Goal: Task Accomplishment & Management: Complete application form

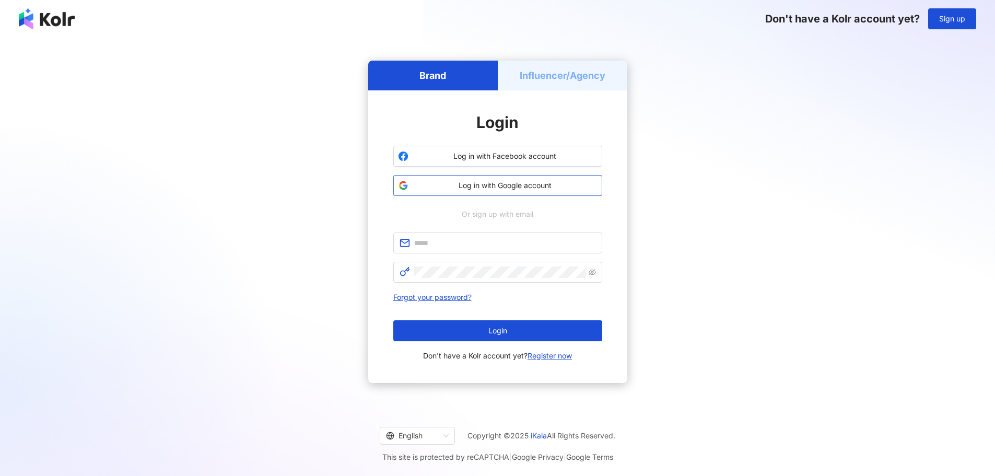
click at [519, 189] on span "Log in with Google account" at bounding box center [505, 185] width 185 height 10
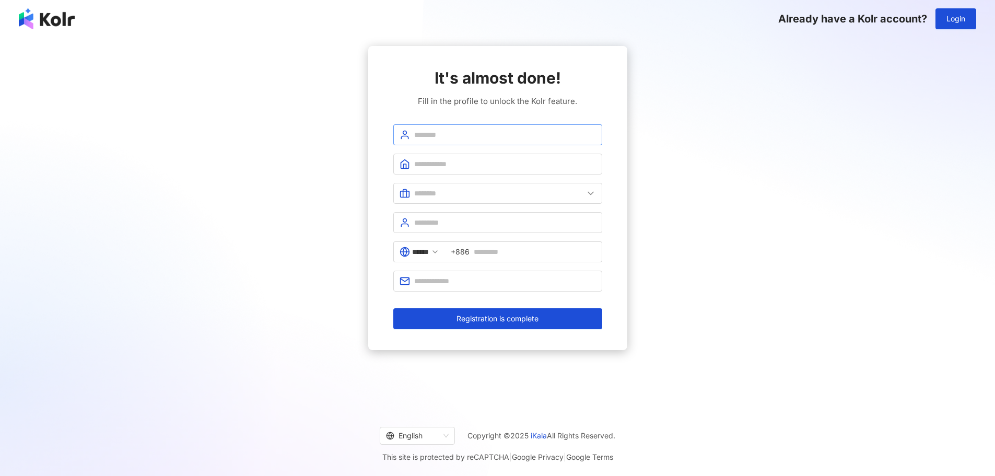
click at [404, 128] on span at bounding box center [497, 134] width 209 height 21
click at [427, 133] on input "text" at bounding box center [505, 134] width 182 height 11
type input "**********"
click at [474, 161] on input "text" at bounding box center [505, 163] width 182 height 11
type input "***"
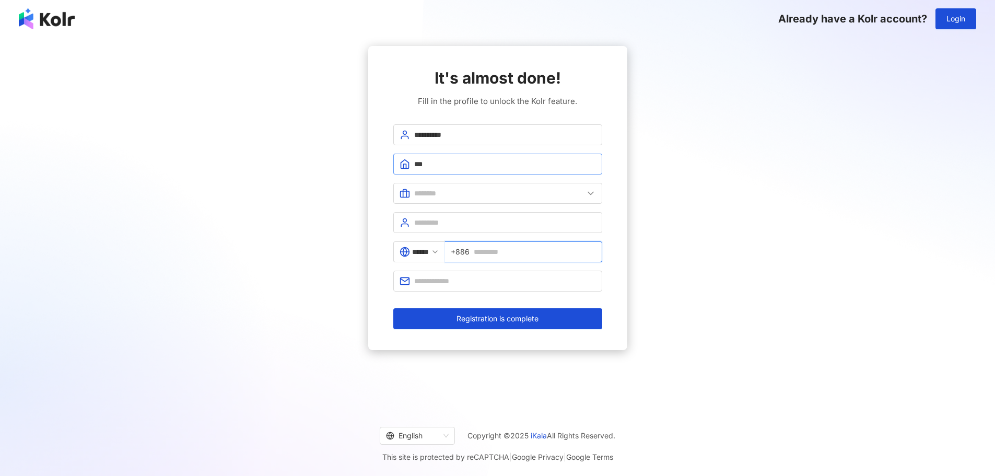
type input "**********"
click at [464, 191] on input "text" at bounding box center [498, 193] width 169 height 11
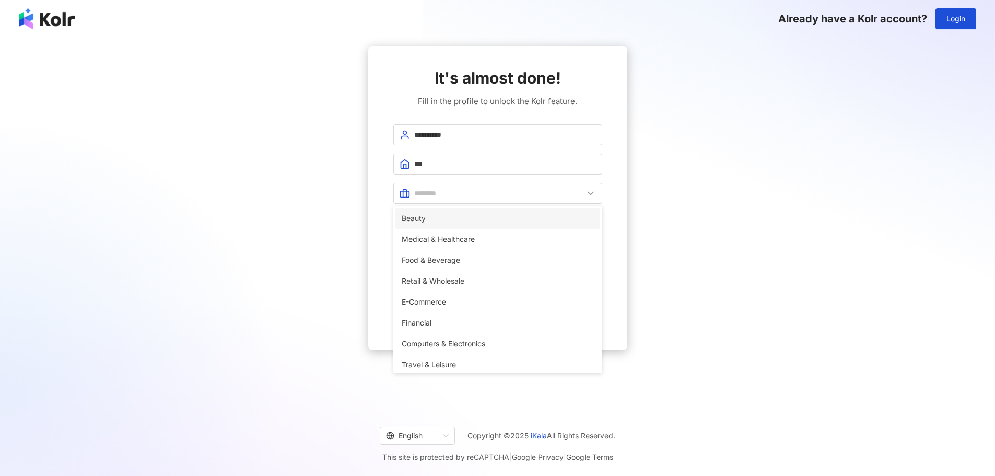
click at [463, 219] on span "Beauty" at bounding box center [498, 218] width 192 height 11
type input "******"
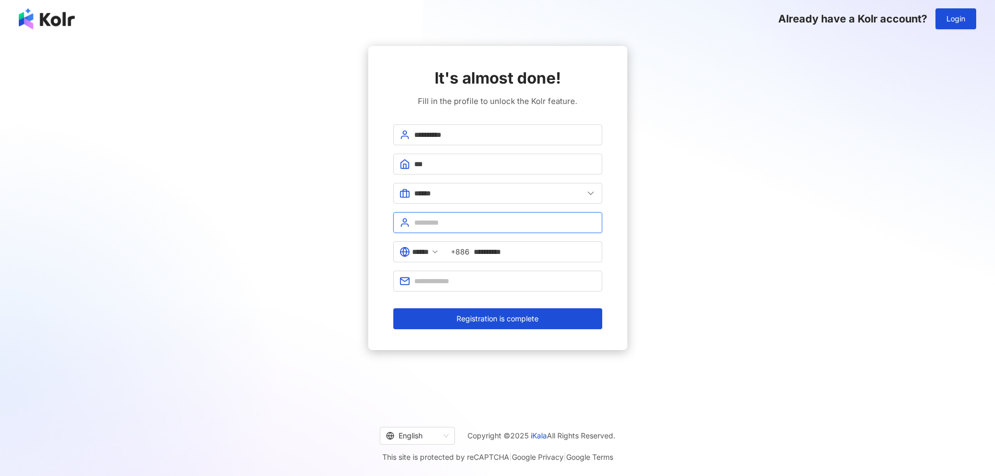
click at [462, 225] on input "text" at bounding box center [505, 222] width 182 height 11
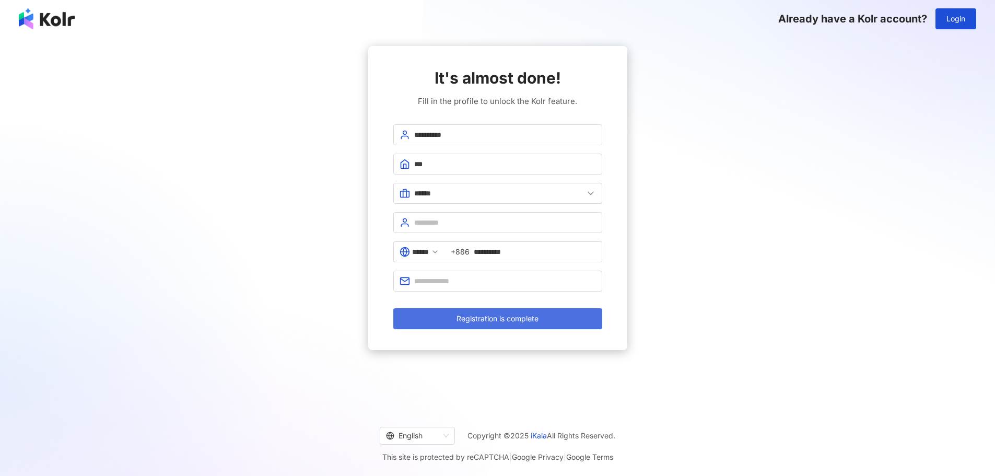
click at [488, 318] on span "Registration is complete" at bounding box center [498, 318] width 82 height 8
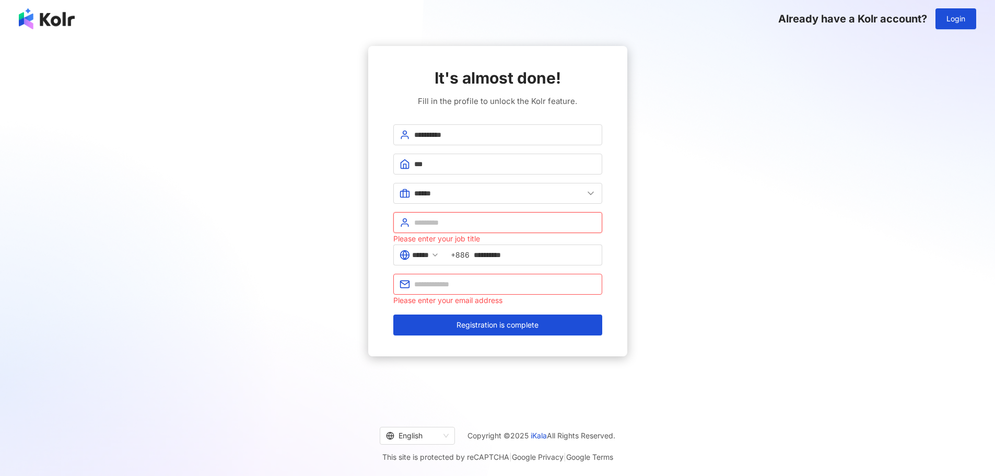
click at [469, 228] on input "text" at bounding box center [505, 222] width 182 height 11
type input "***"
click at [472, 279] on input "text" at bounding box center [505, 283] width 182 height 11
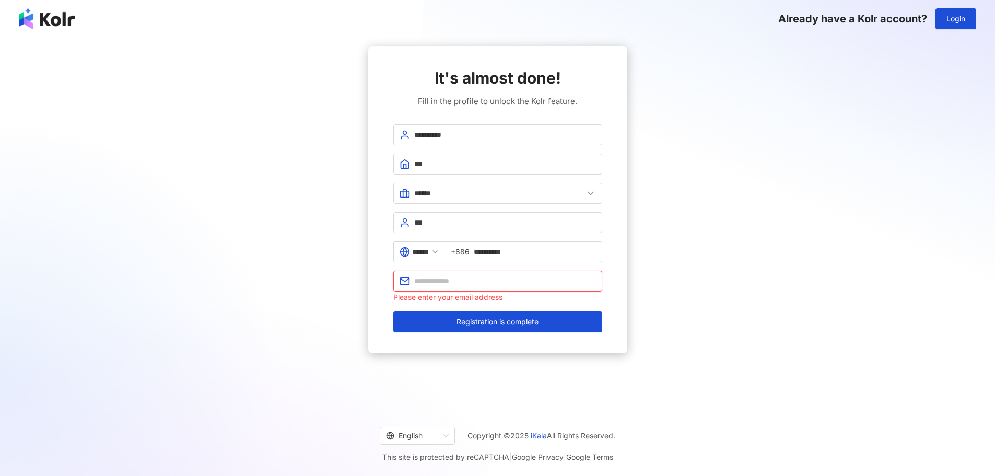
type input "**********"
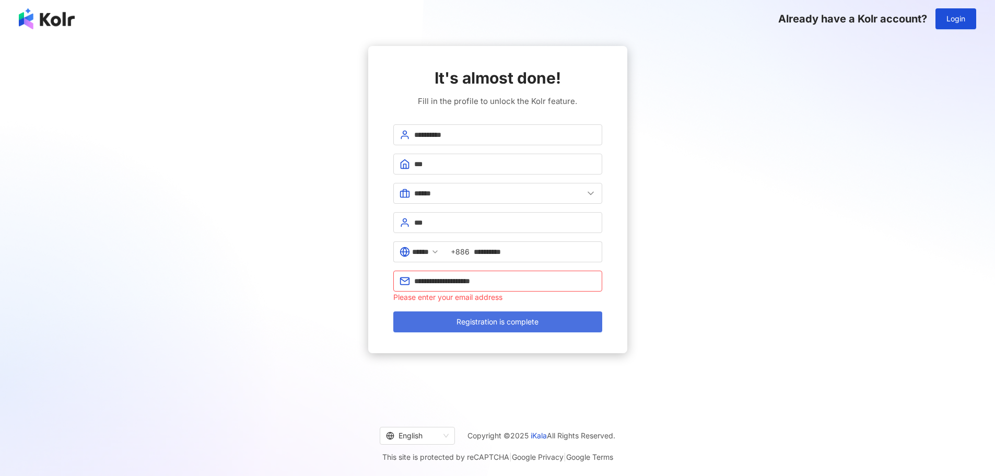
click at [490, 322] on span "Registration is complete" at bounding box center [498, 322] width 82 height 8
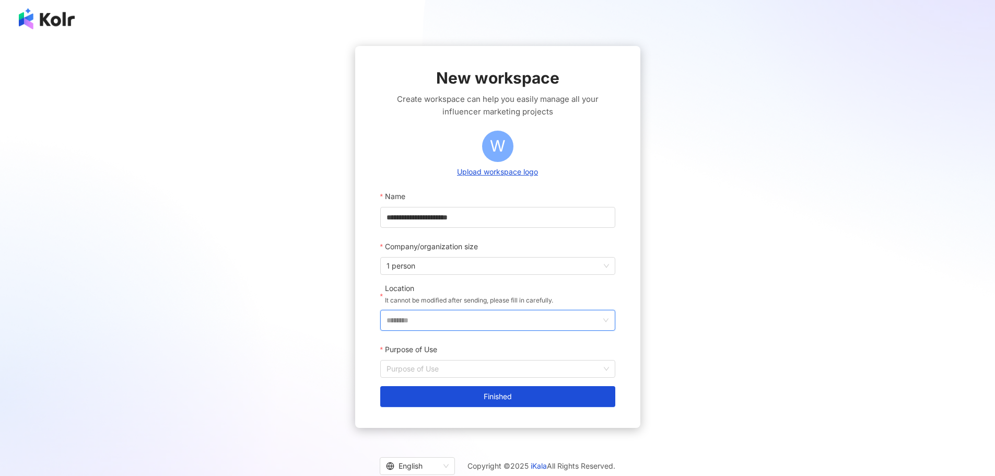
click at [494, 328] on input "********" at bounding box center [494, 320] width 214 height 20
drag, startPoint x: 549, startPoint y: 190, endPoint x: 540, endPoint y: 227, distance: 38.1
click at [540, 227] on div "[GEOGRAPHIC_DATA] [GEOGRAPHIC_DATA] [GEOGRAPHIC_DATA] [GEOGRAPHIC_DATA] [GEOGRA…" at bounding box center [558, 239] width 100 height 150
click at [540, 227] on div "China" at bounding box center [558, 229] width 100 height 19
click at [484, 369] on input "Purpose of Use" at bounding box center [498, 368] width 223 height 17
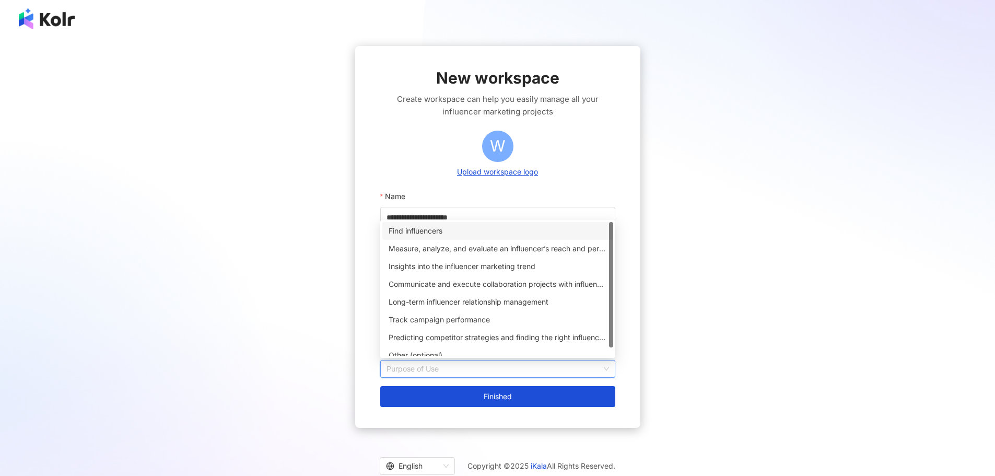
click at [468, 237] on div "Find influencers" at bounding box center [497, 231] width 231 height 18
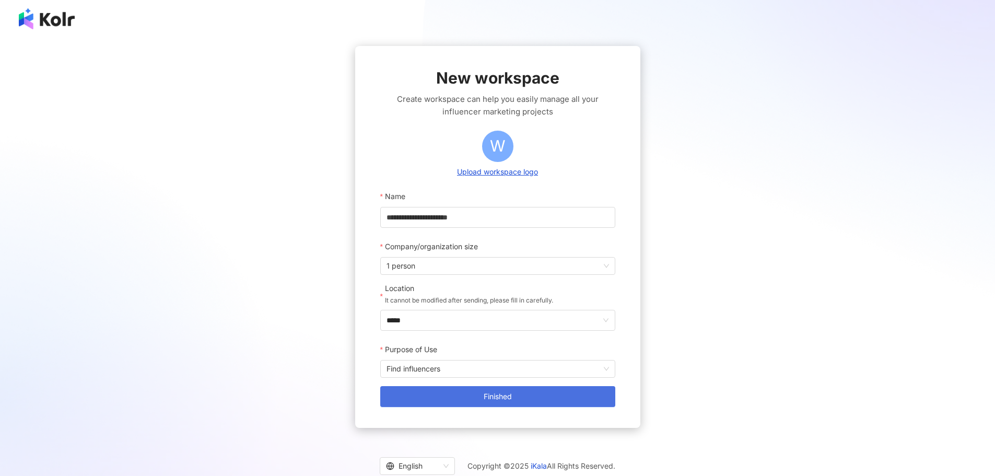
click at [501, 391] on button "Finished" at bounding box center [497, 396] width 235 height 21
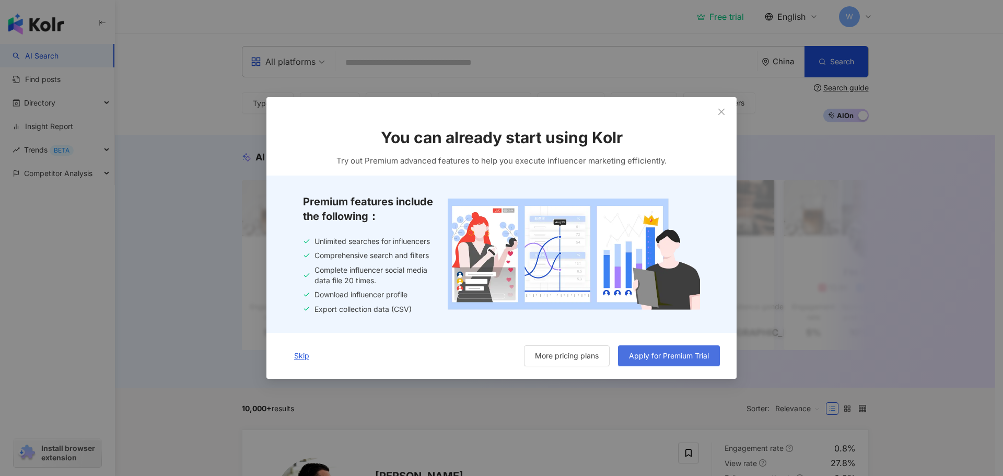
click at [632, 358] on span "Apply for Premium Trial" at bounding box center [669, 356] width 80 height 8
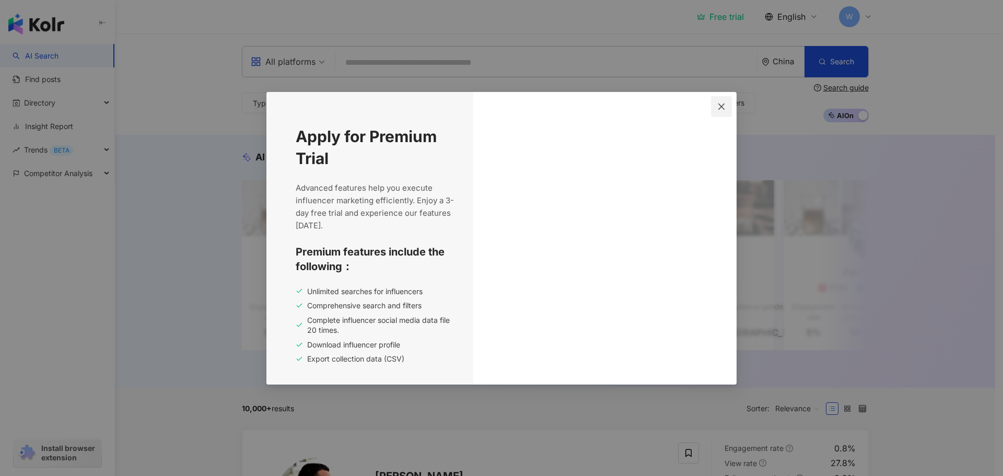
click at [731, 111] on button "Close" at bounding box center [721, 106] width 21 height 21
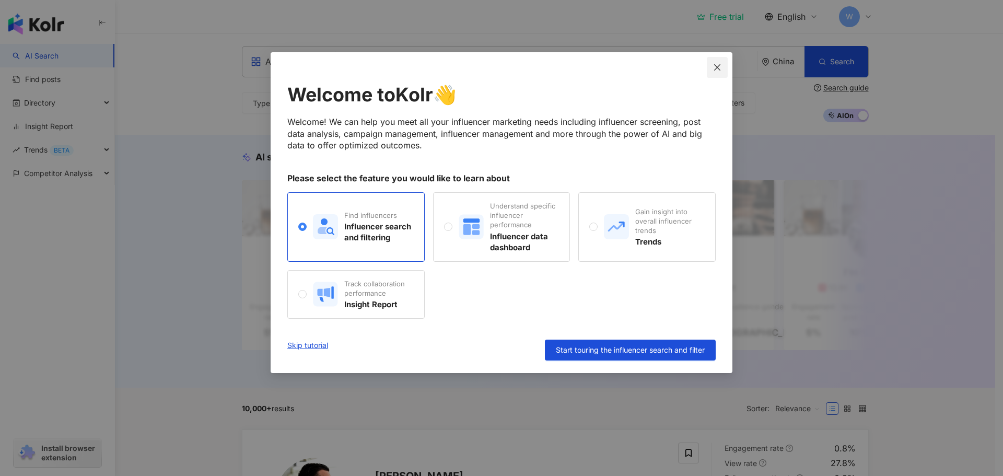
click at [719, 67] on icon "close" at bounding box center [717, 67] width 8 height 8
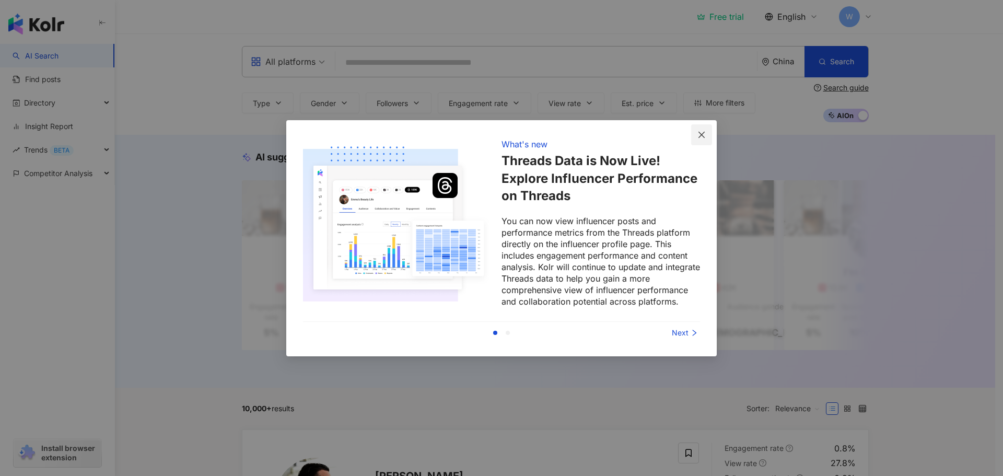
click at [699, 126] on button "Close" at bounding box center [701, 134] width 21 height 21
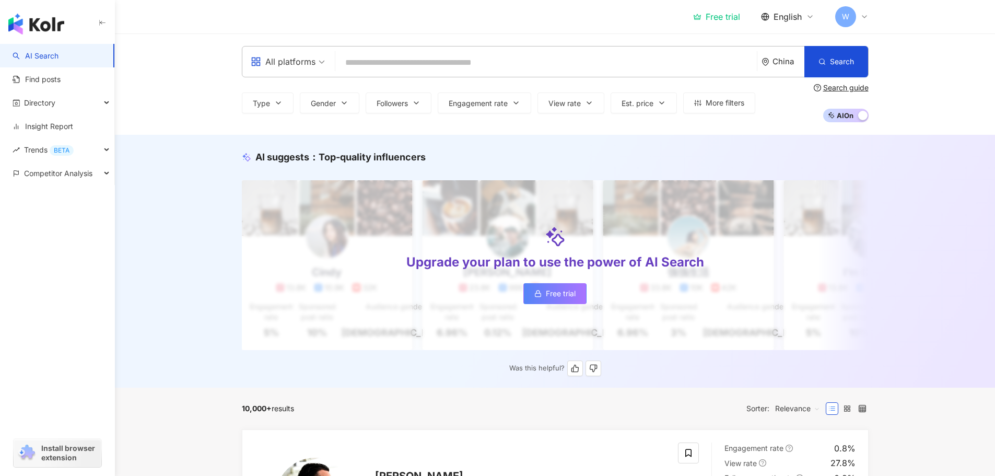
click at [556, 297] on span "Free trial" at bounding box center [561, 293] width 30 height 8
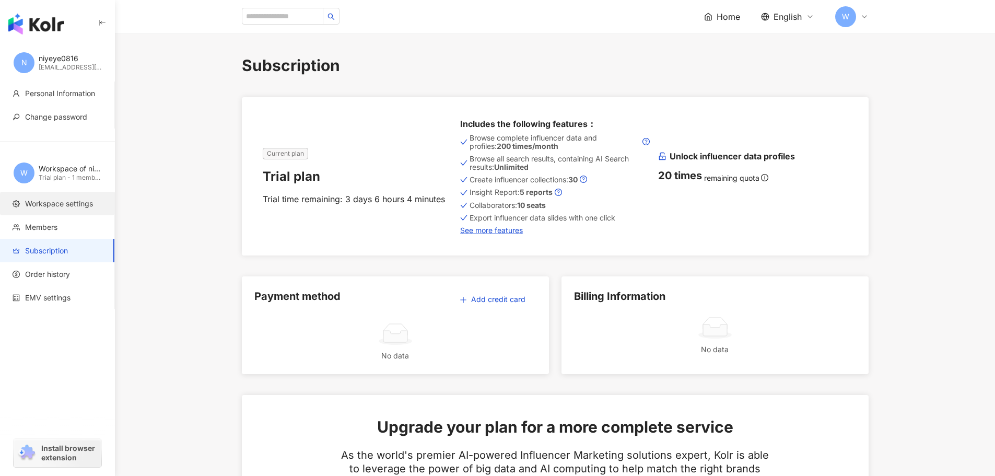
click at [81, 208] on span "Workspace settings" at bounding box center [59, 203] width 68 height 10
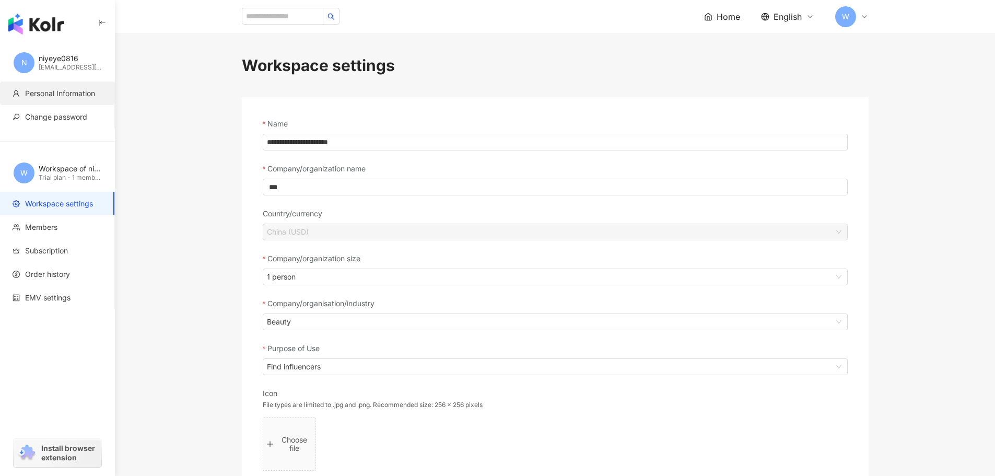
click at [80, 91] on span "Personal Information" at bounding box center [60, 93] width 70 height 10
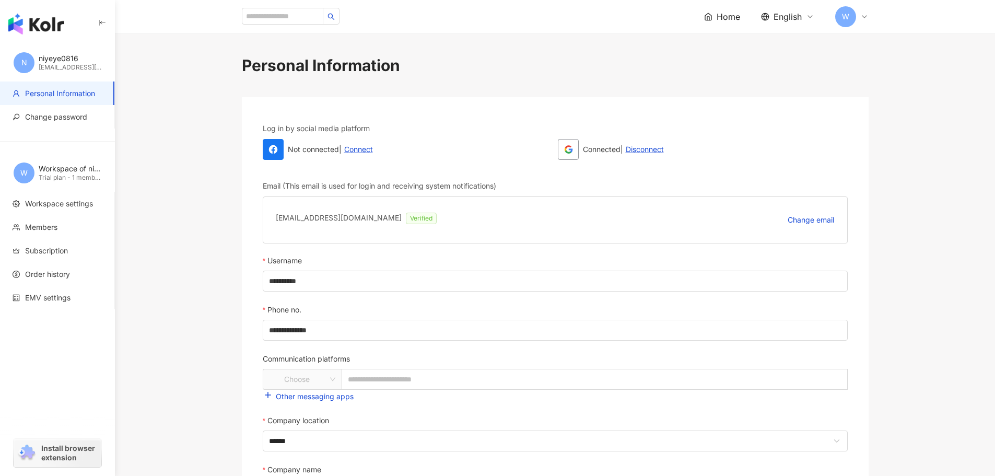
click at [733, 17] on span "Home" at bounding box center [729, 16] width 24 height 11
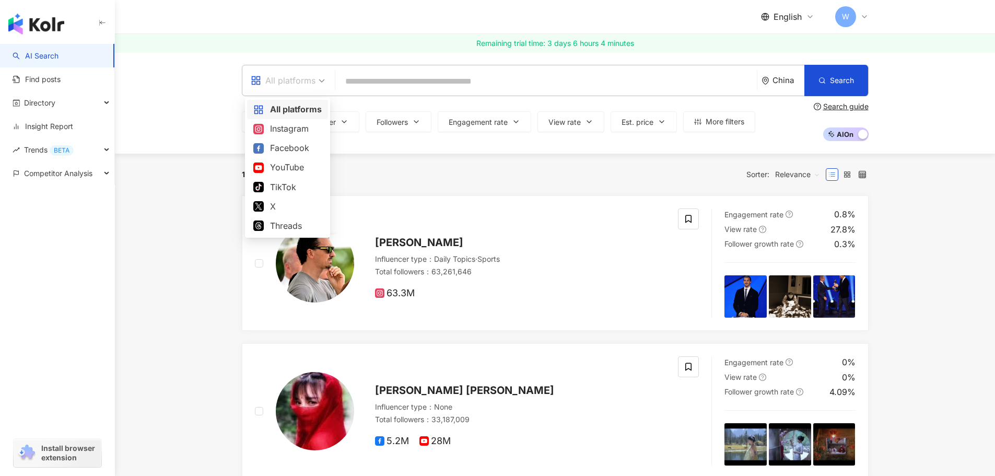
click at [287, 88] on div "All platforms" at bounding box center [283, 80] width 65 height 17
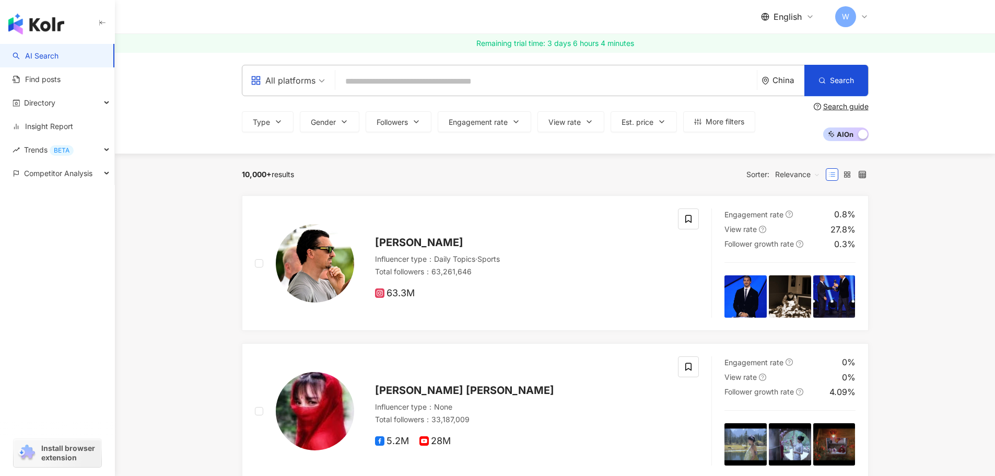
click at [287, 88] on div "All platforms" at bounding box center [283, 80] width 65 height 17
click at [50, 77] on link "Find posts" at bounding box center [37, 79] width 48 height 10
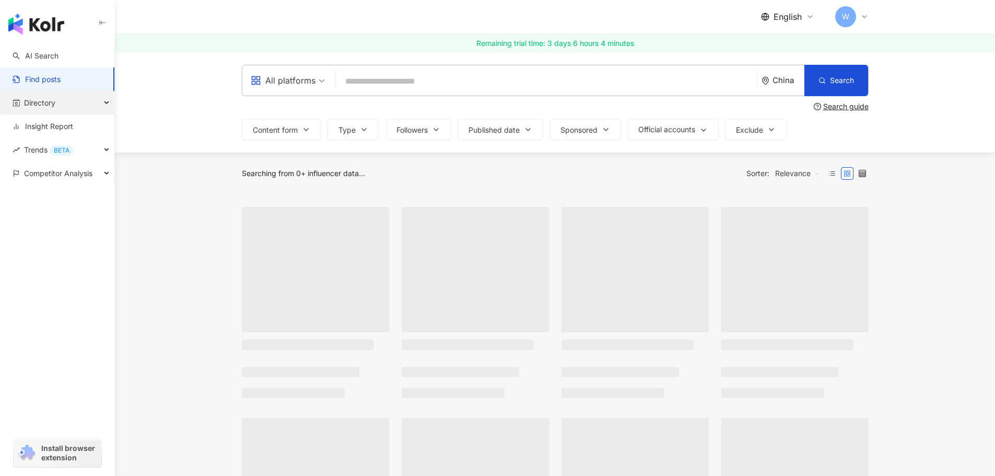
click at [62, 95] on div "Directory" at bounding box center [57, 103] width 114 height 24
